Goal: Task Accomplishment & Management: Use online tool/utility

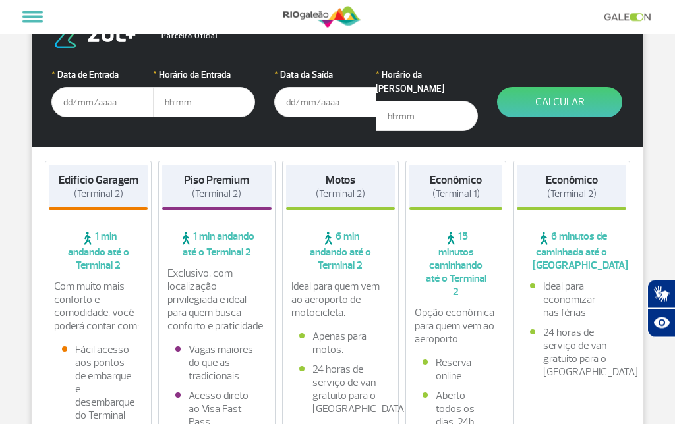
scroll to position [163, 0]
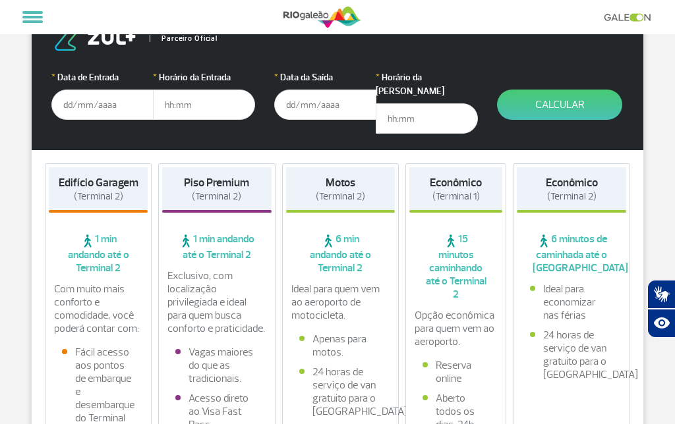
click at [106, 105] on input "text" at bounding box center [102, 105] width 102 height 30
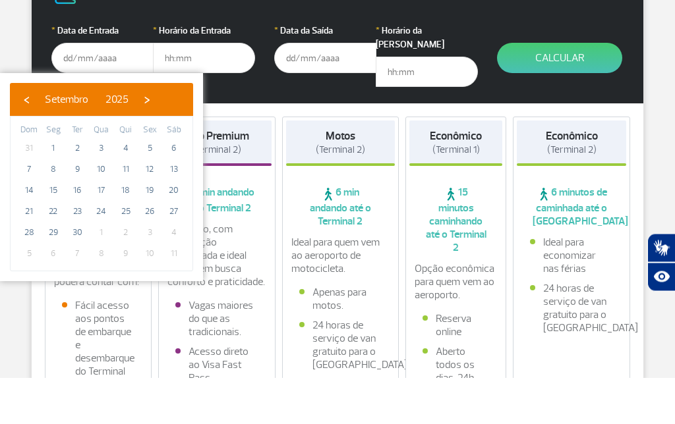
click at [157, 136] on span "›" at bounding box center [147, 146] width 20 height 20
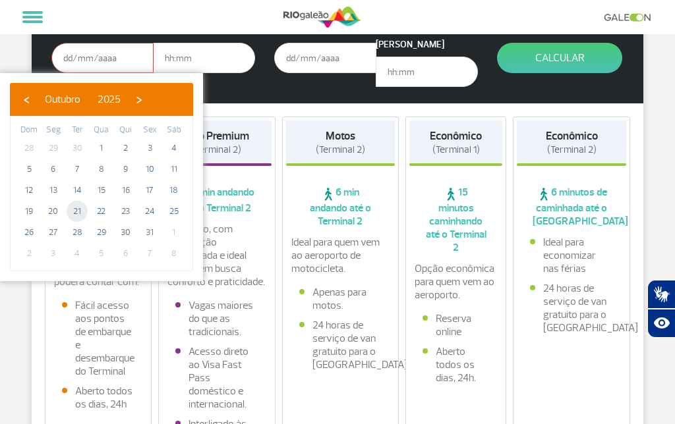
click at [201, 54] on input "text" at bounding box center [204, 58] width 102 height 30
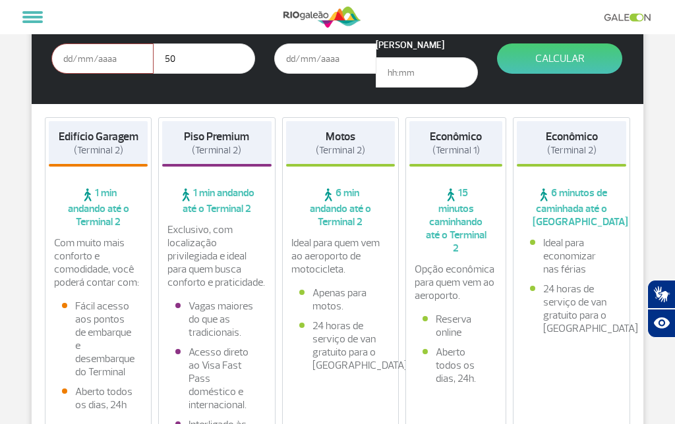
type input "5"
type input "05:00"
click at [323, 53] on input "text" at bounding box center [325, 58] width 102 height 30
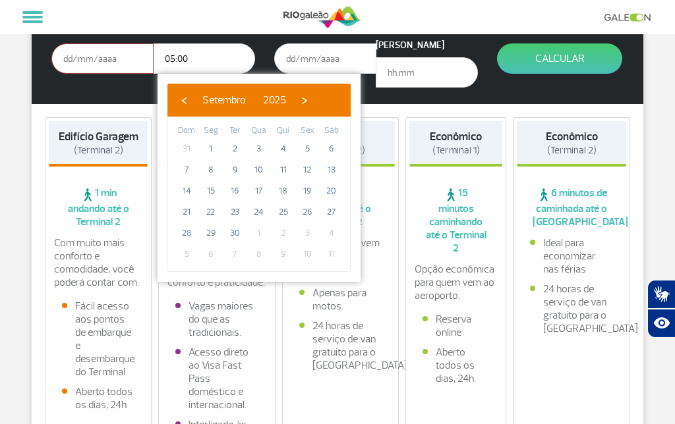
click at [314, 99] on span "›" at bounding box center [305, 100] width 20 height 20
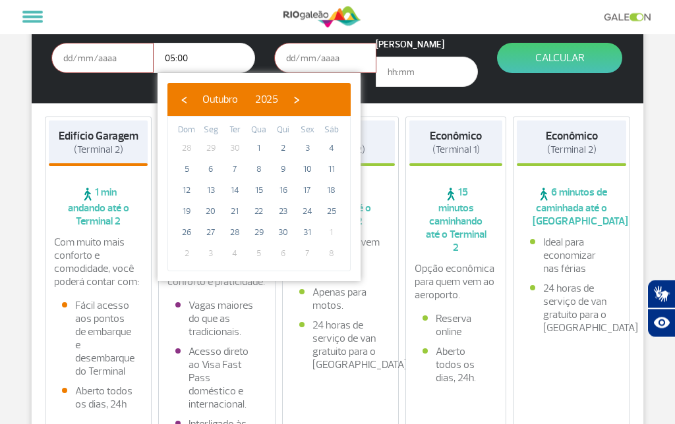
scroll to position [210, 0]
click at [99, 59] on input "text" at bounding box center [102, 58] width 102 height 30
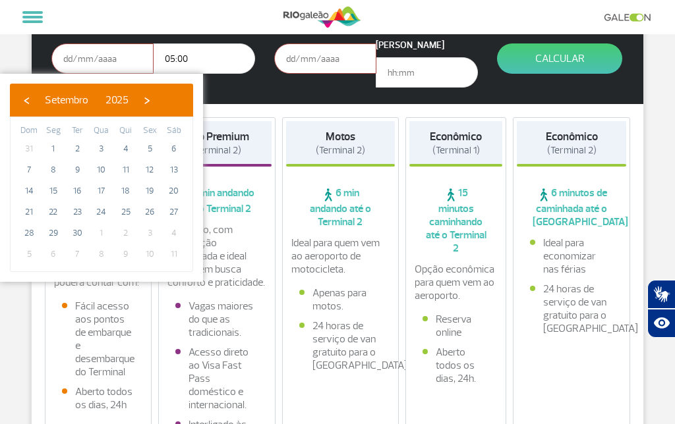
click at [157, 102] on span "›" at bounding box center [147, 100] width 20 height 20
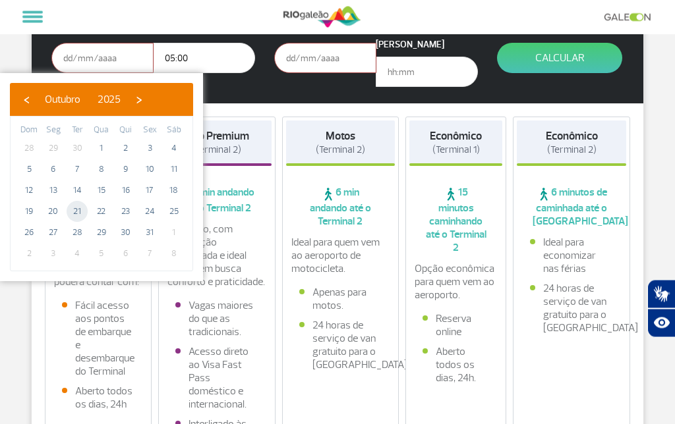
scroll to position [210, 0]
click at [100, 55] on input "text" at bounding box center [102, 58] width 102 height 30
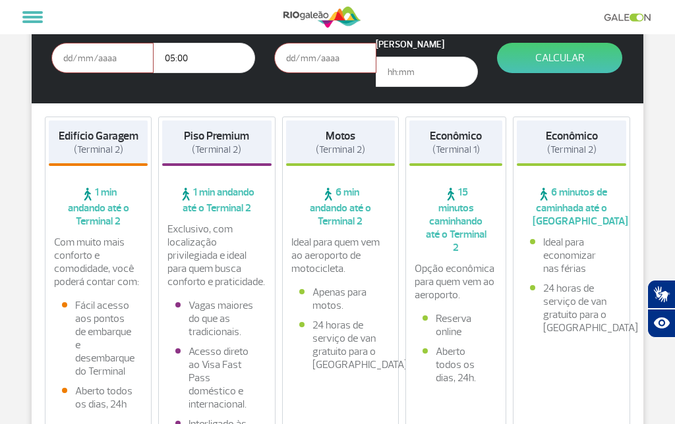
scroll to position [209, 0]
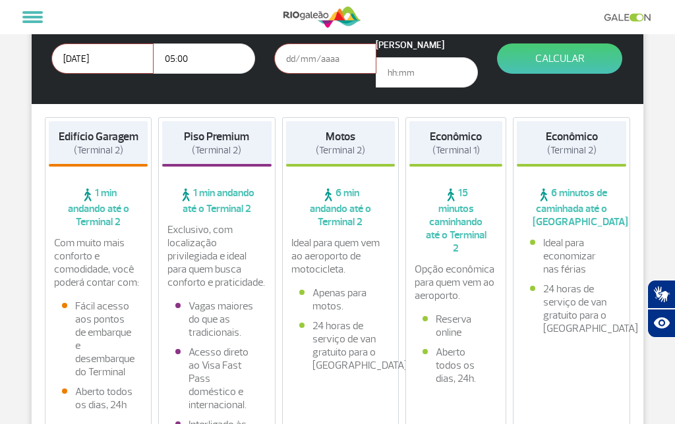
type input "[DATE]"
click at [328, 59] on input "text" at bounding box center [325, 58] width 102 height 30
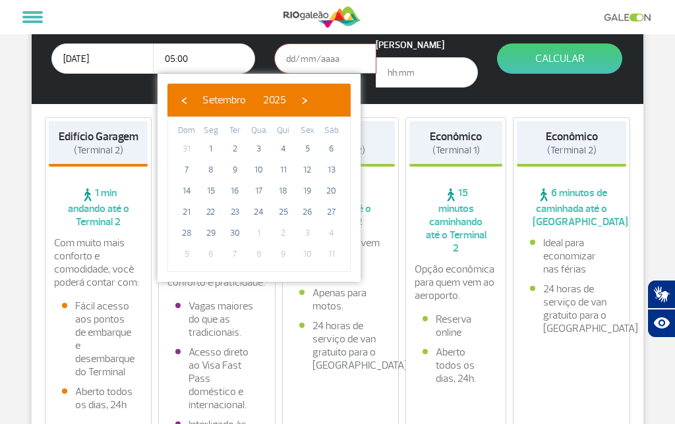
click at [314, 100] on span "›" at bounding box center [305, 100] width 20 height 20
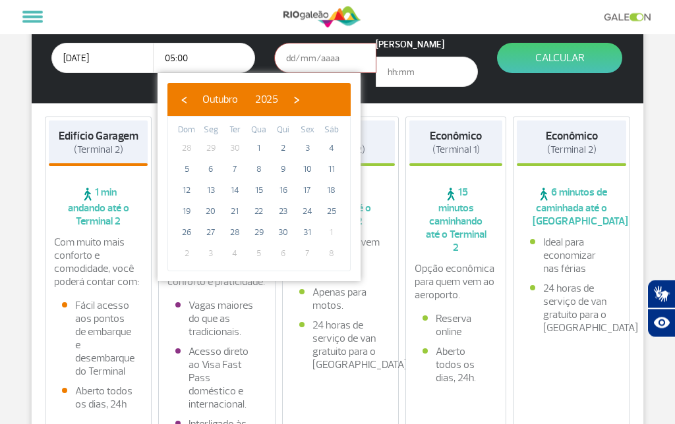
scroll to position [210, 0]
click at [321, 57] on input "text" at bounding box center [325, 58] width 102 height 30
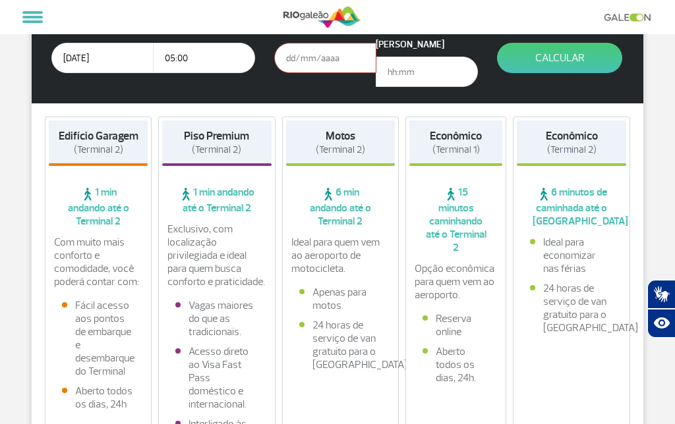
scroll to position [209, 0]
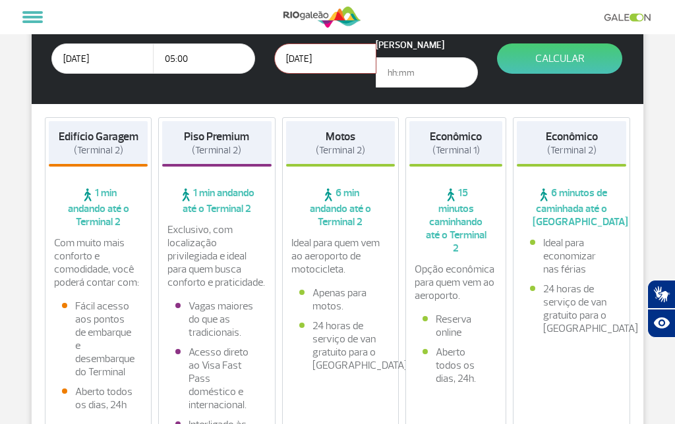
type input "[DATE]"
click at [413, 64] on input "text" at bounding box center [427, 72] width 102 height 30
type input "8"
type input "0"
type input "20:00"
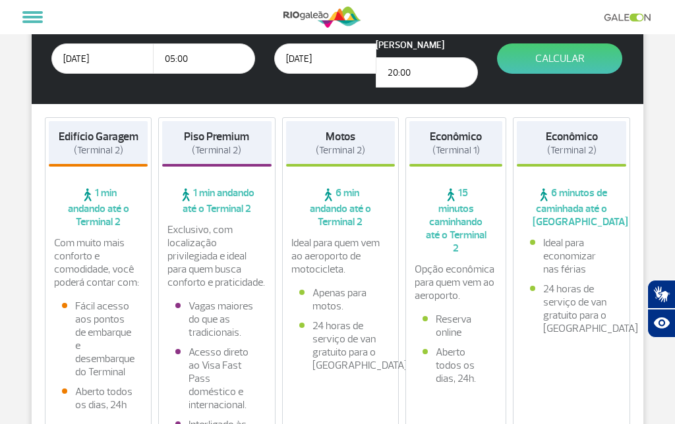
click at [571, 64] on button "Calcular" at bounding box center [559, 58] width 125 height 30
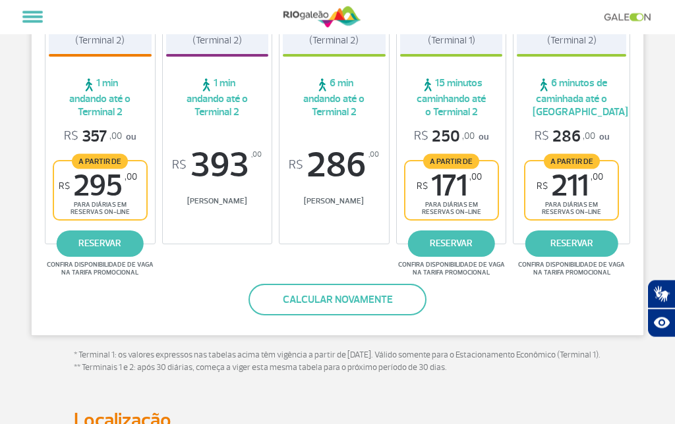
scroll to position [215, 0]
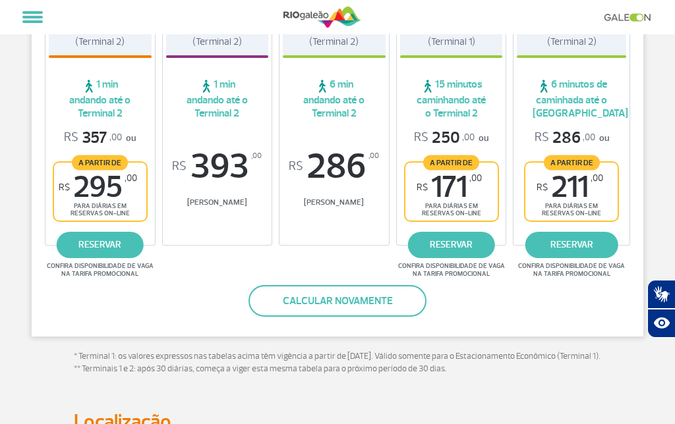
click at [314, 291] on button "Calcular novamente" at bounding box center [337, 301] width 178 height 32
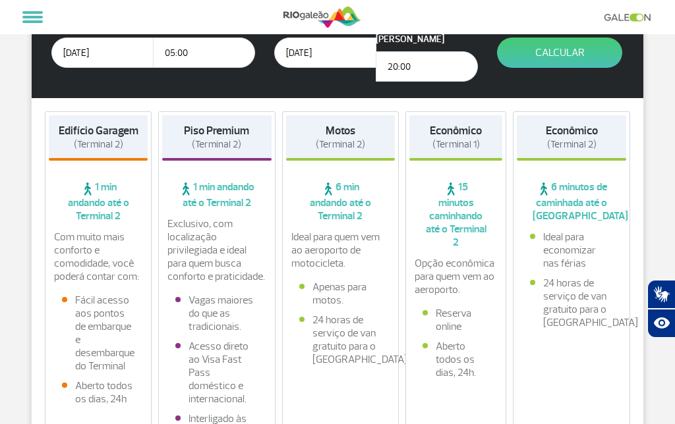
click at [543, 49] on button "Calcular" at bounding box center [559, 53] width 125 height 30
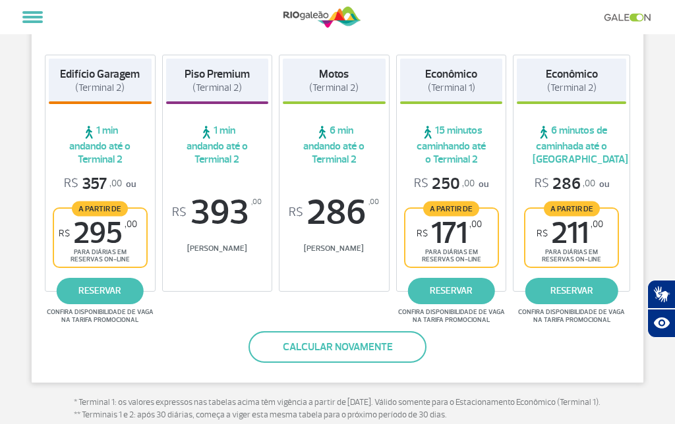
scroll to position [168, 0]
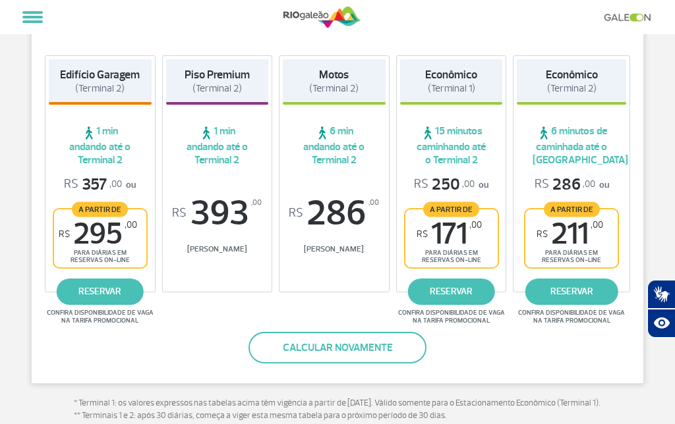
click at [200, 181] on div "Piso Premium (Terminal 2) 1 min andando até o Terminal 2 R$ 393 ,00 Tarifa Balc…" at bounding box center [217, 173] width 111 height 237
click at [217, 204] on span "R$ 393 ,00" at bounding box center [217, 214] width 103 height 36
click at [212, 199] on span "R$ 393 ,00" at bounding box center [217, 214] width 103 height 36
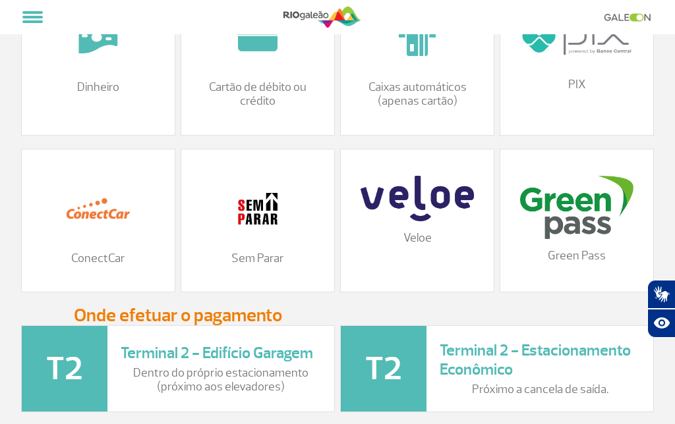
scroll to position [1316, 0]
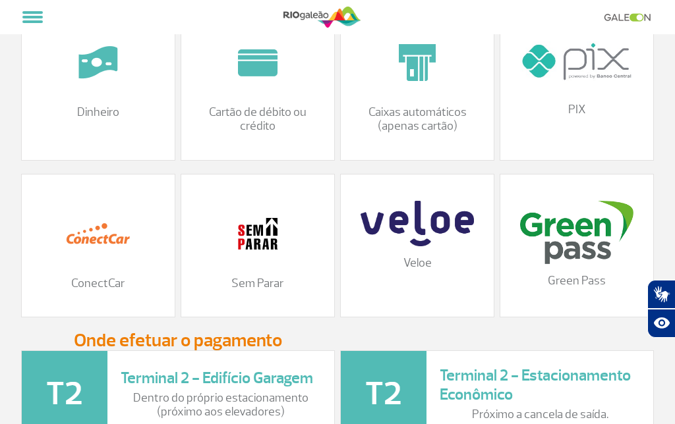
click at [244, 259] on img at bounding box center [258, 234] width 66 height 66
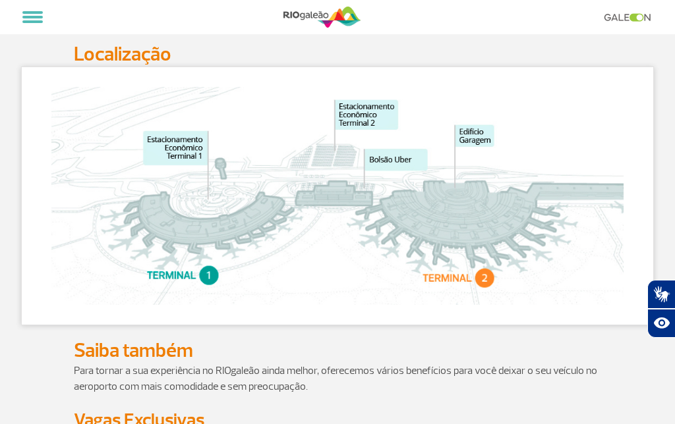
scroll to position [577, 0]
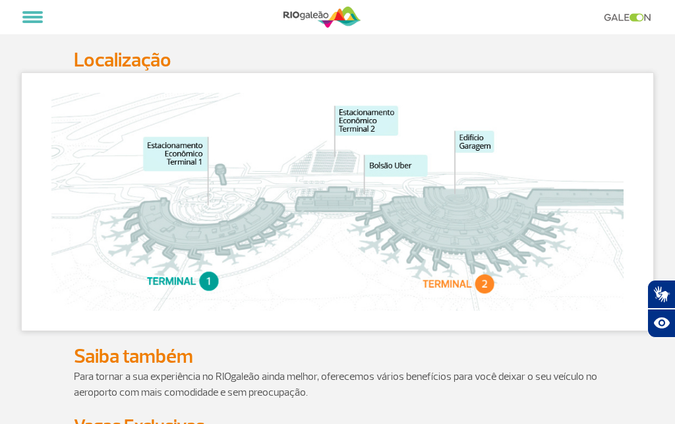
click at [434, 230] on img at bounding box center [337, 202] width 572 height 218
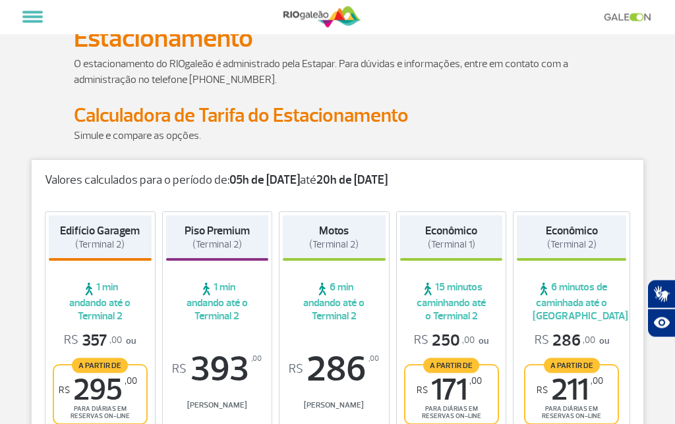
scroll to position [0, 0]
